Goal: Find specific page/section: Find specific page/section

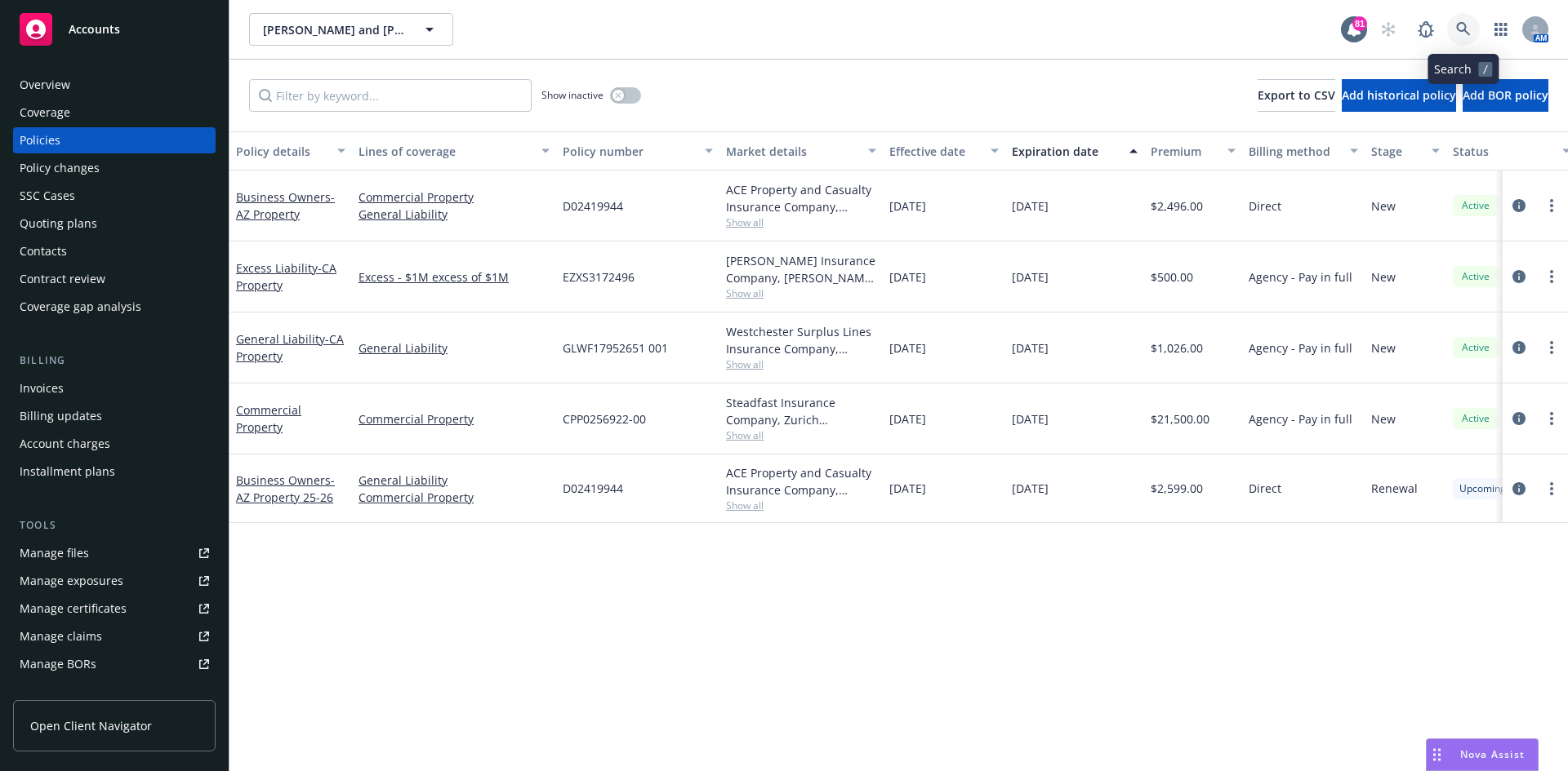
click at [1473, 27] on link at bounding box center [1464, 29] width 33 height 33
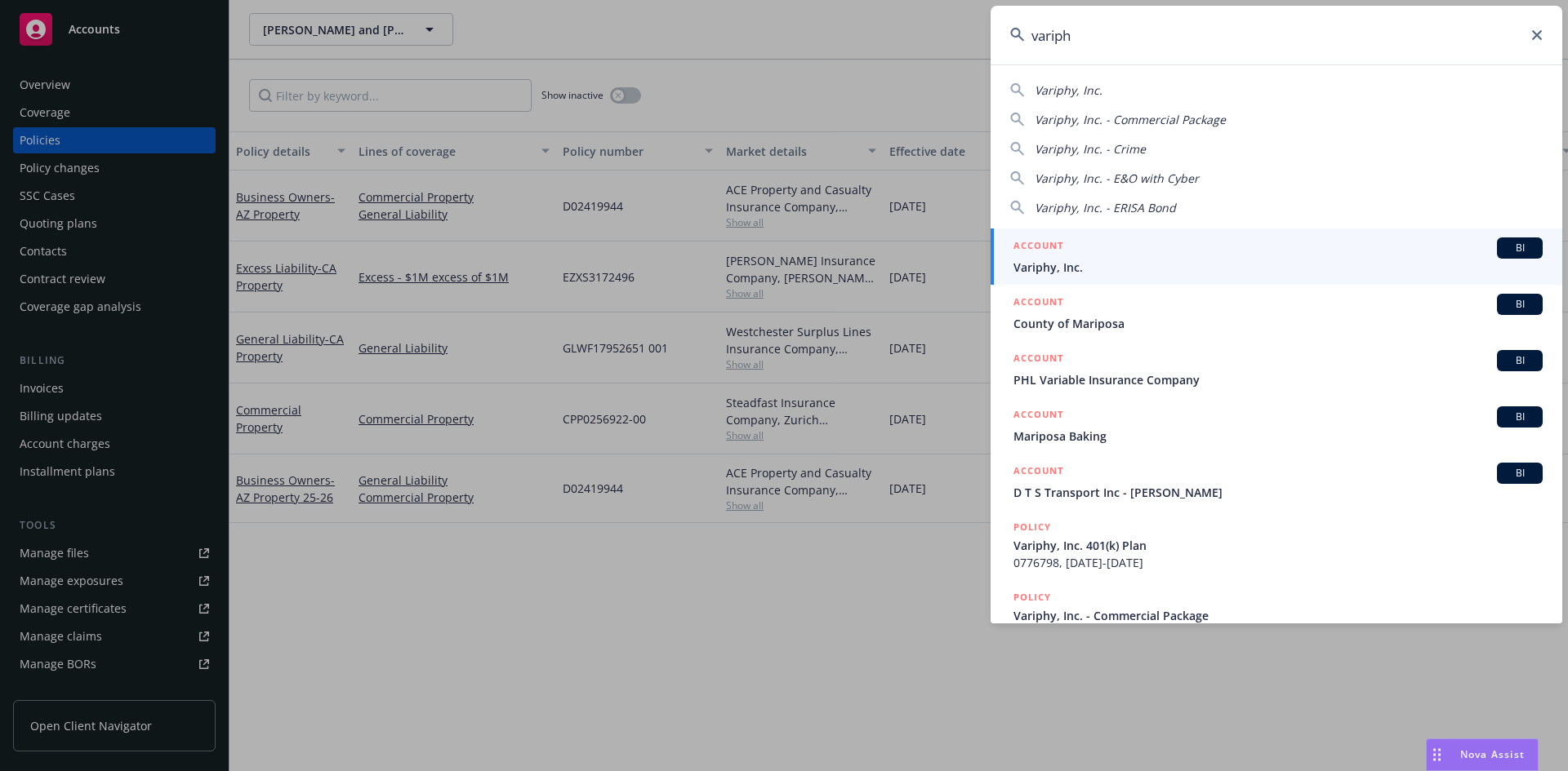
type input "variph"
click at [1043, 244] on h5 "ACCOUNT" at bounding box center [1038, 246] width 49 height 19
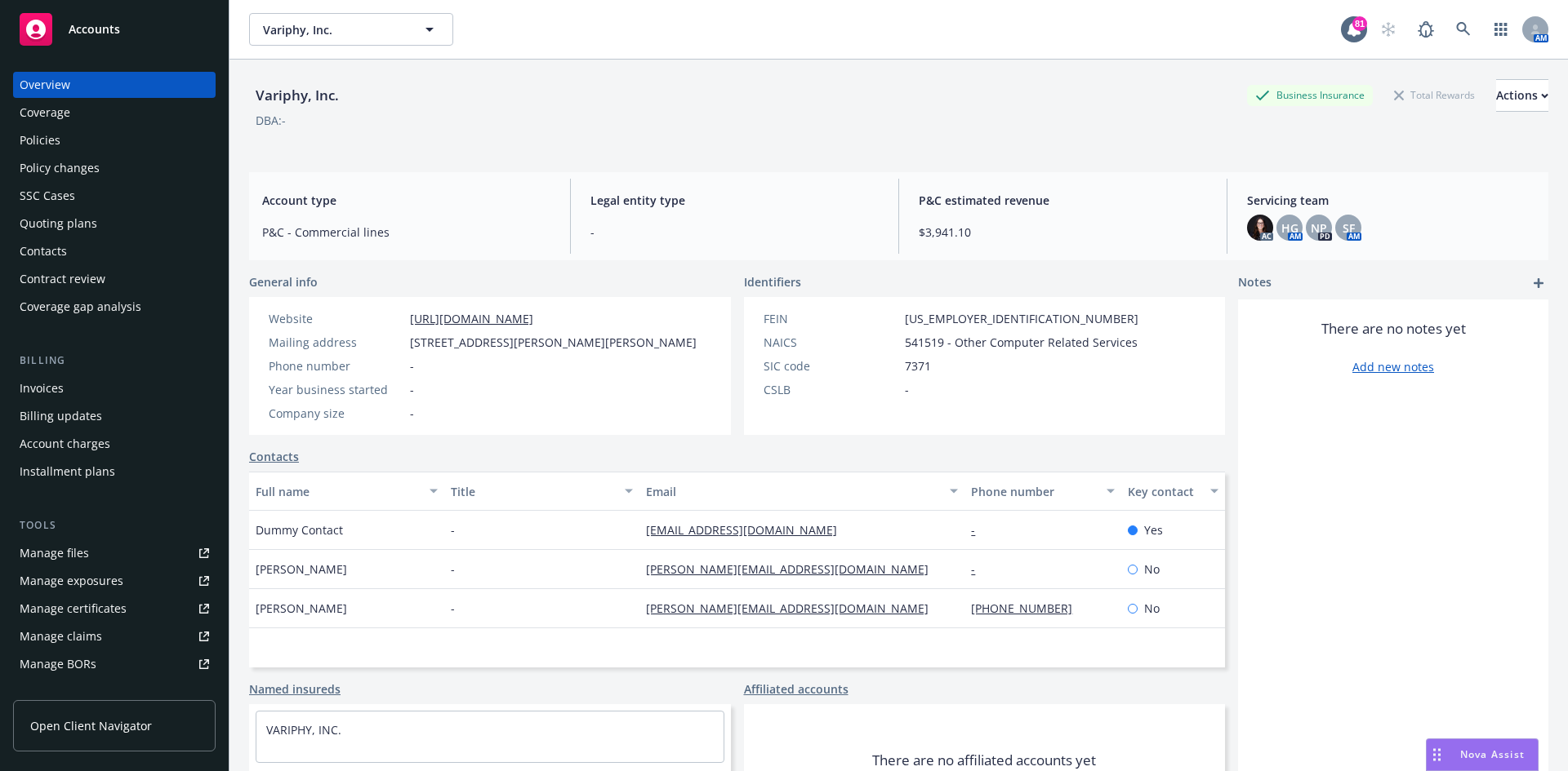
click at [60, 139] on div "Policies" at bounding box center [114, 140] width 190 height 27
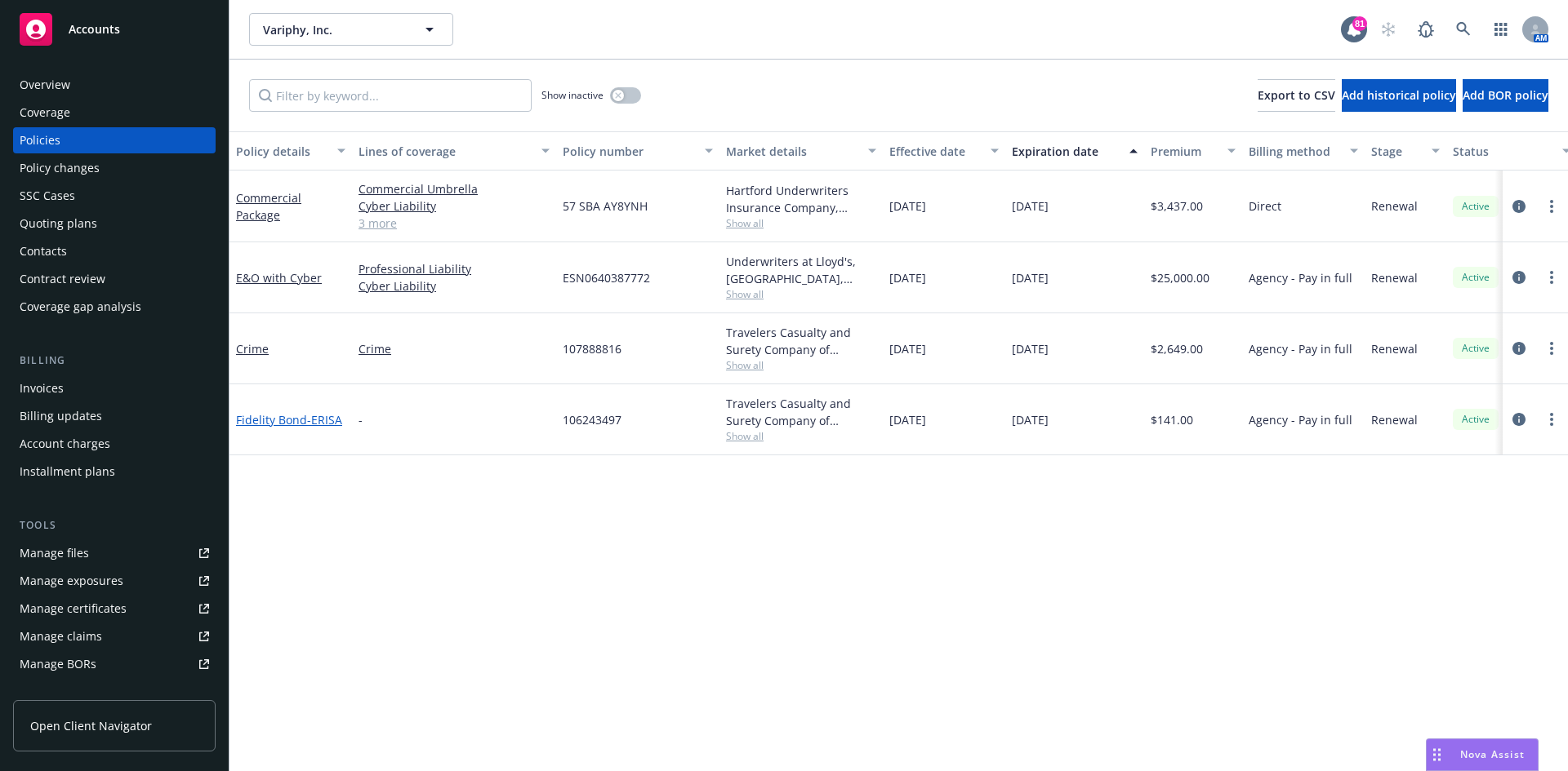
click at [277, 420] on link "Fidelity Bond - ERISA" at bounding box center [289, 419] width 106 height 16
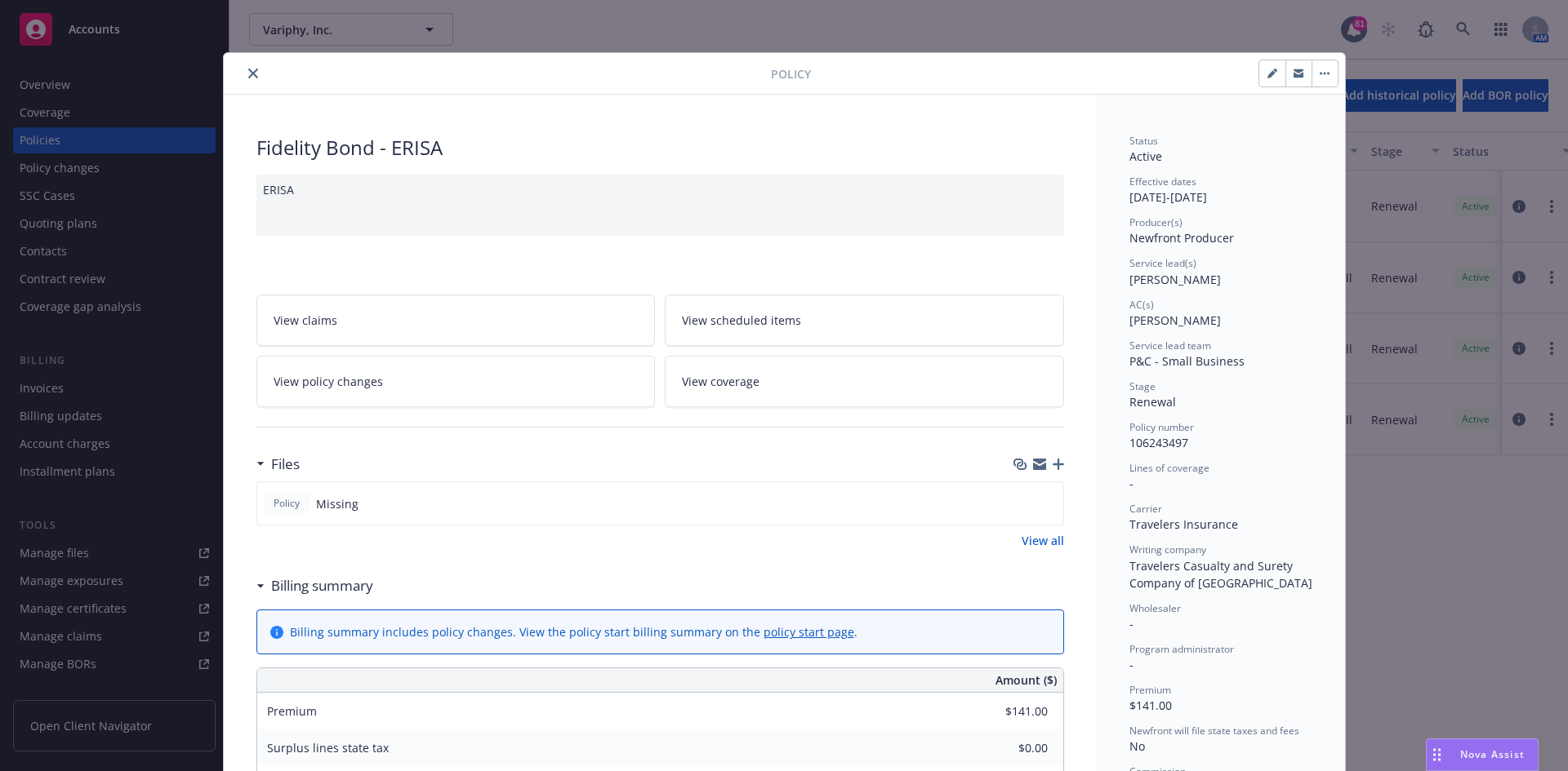
click at [248, 69] on icon "close" at bounding box center [253, 73] width 10 height 10
